Goal: Navigation & Orientation: Find specific page/section

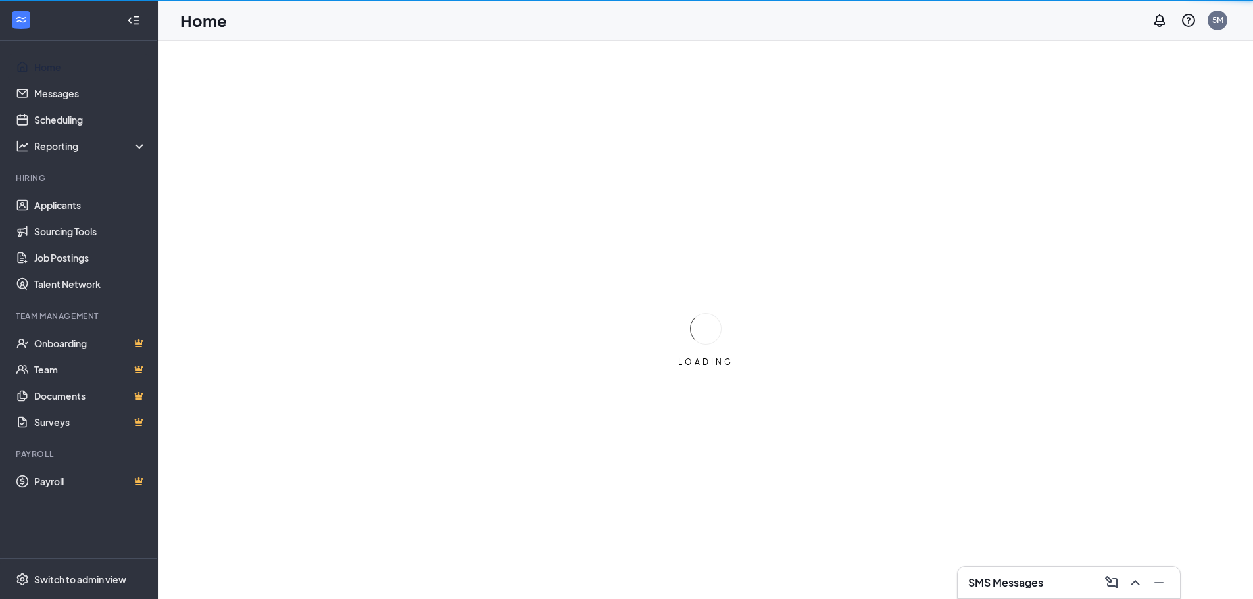
drag, startPoint x: 29, startPoint y: 61, endPoint x: 372, endPoint y: 242, distance: 387.7
click at [34, 61] on link "Home" at bounding box center [90, 67] width 112 height 26
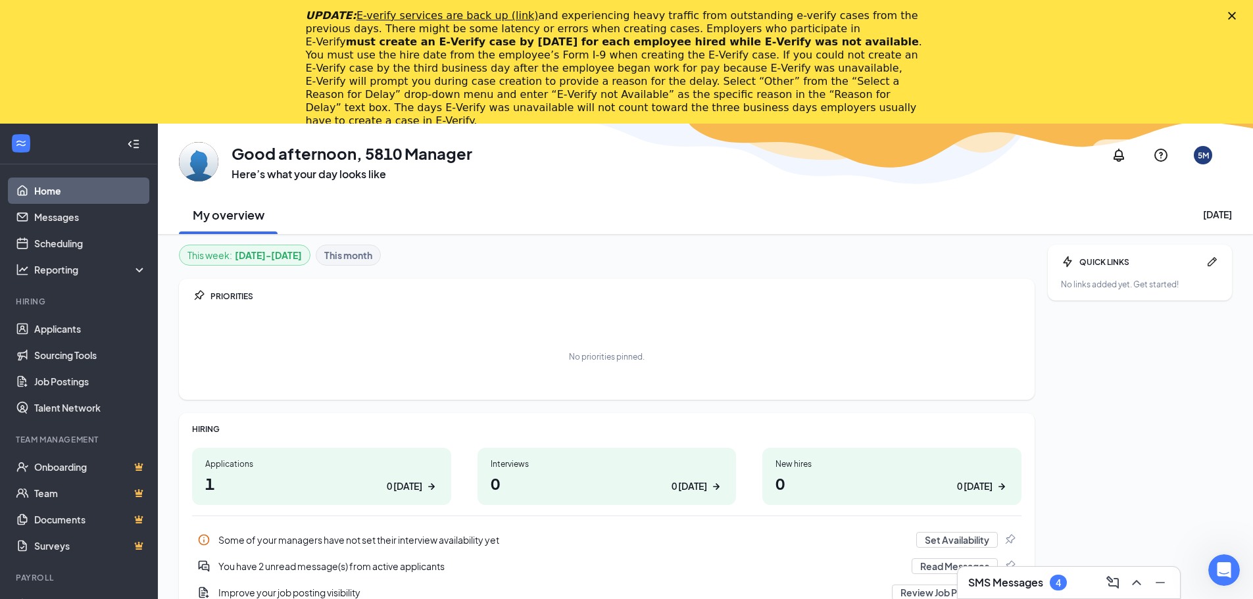
click at [1241, 16] on div "Close" at bounding box center [1234, 16] width 13 height 8
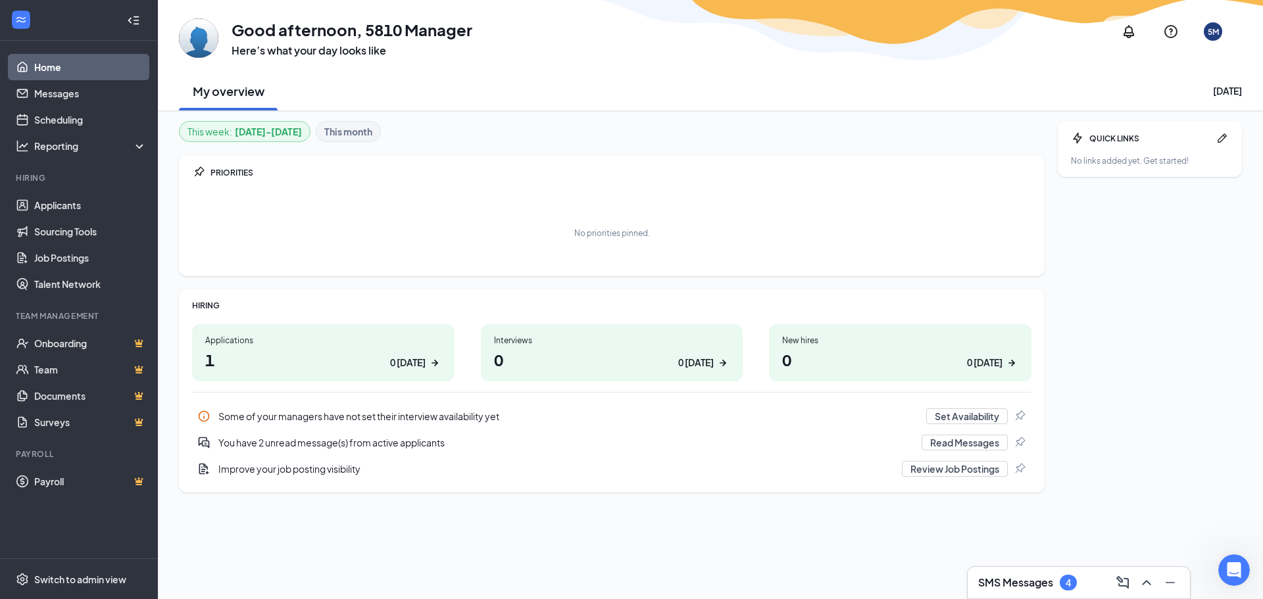
click at [53, 61] on link "Home" at bounding box center [90, 67] width 112 height 26
click at [55, 62] on link "Home" at bounding box center [90, 67] width 112 height 26
click at [706, 364] on div "0 [DATE]" at bounding box center [696, 363] width 36 height 14
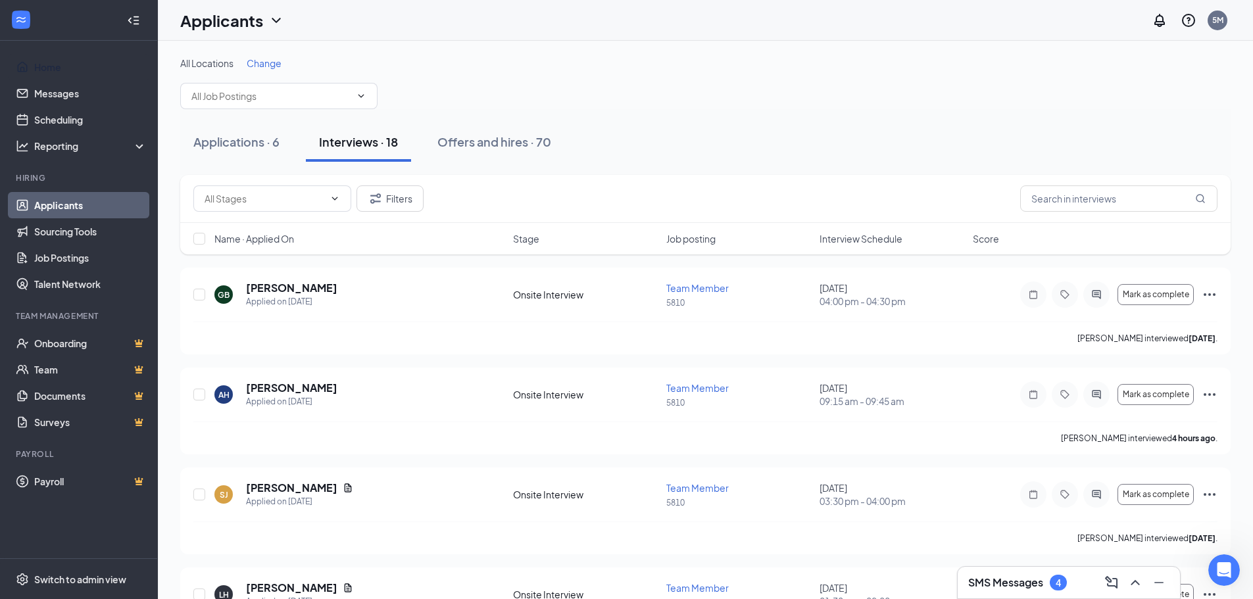
drag, startPoint x: 71, startPoint y: 62, endPoint x: 4, endPoint y: 1, distance: 90.8
click at [71, 62] on link "Home" at bounding box center [90, 67] width 112 height 26
